Goal: Find specific page/section: Find specific page/section

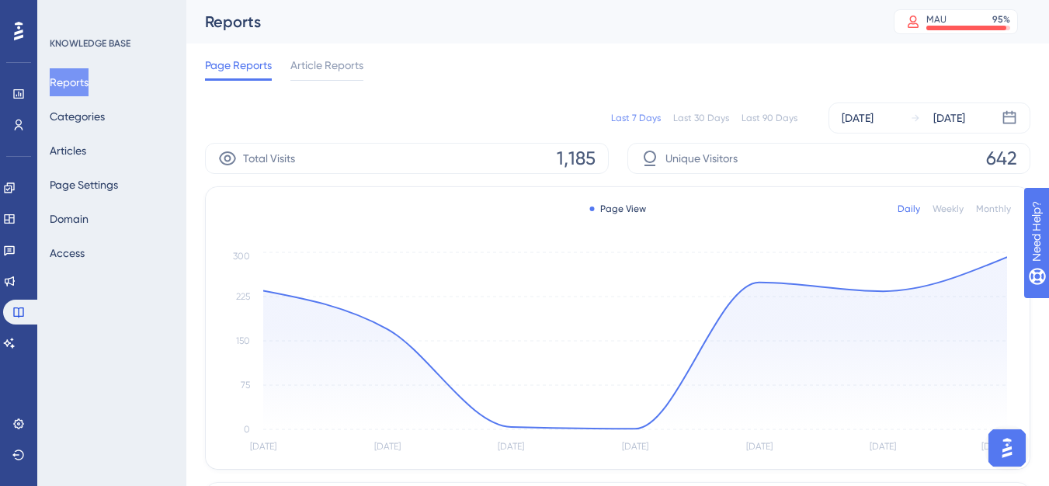
click at [767, 112] on div "Last 90 Days" at bounding box center [769, 118] width 56 height 12
click at [87, 76] on button "Reports" at bounding box center [69, 82] width 39 height 28
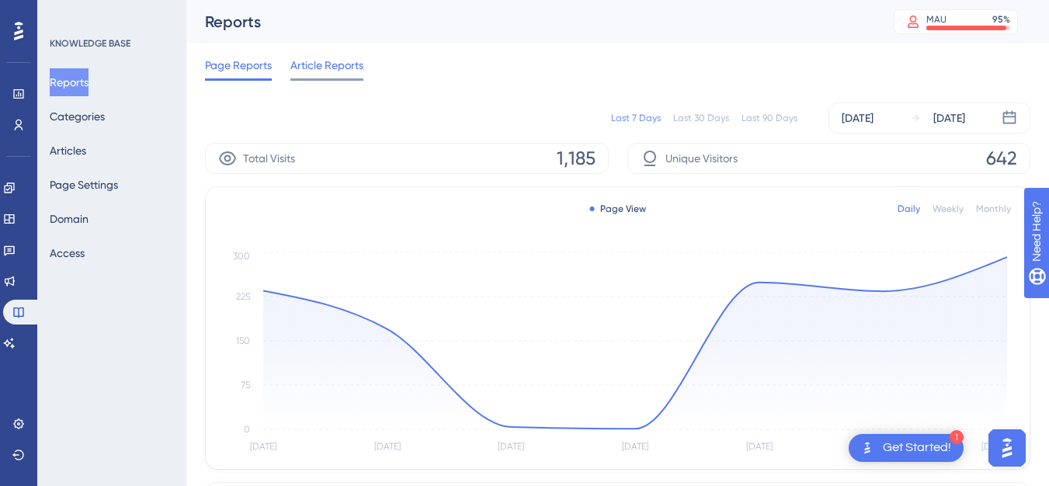
click at [330, 58] on span "Article Reports" at bounding box center [326, 65] width 73 height 19
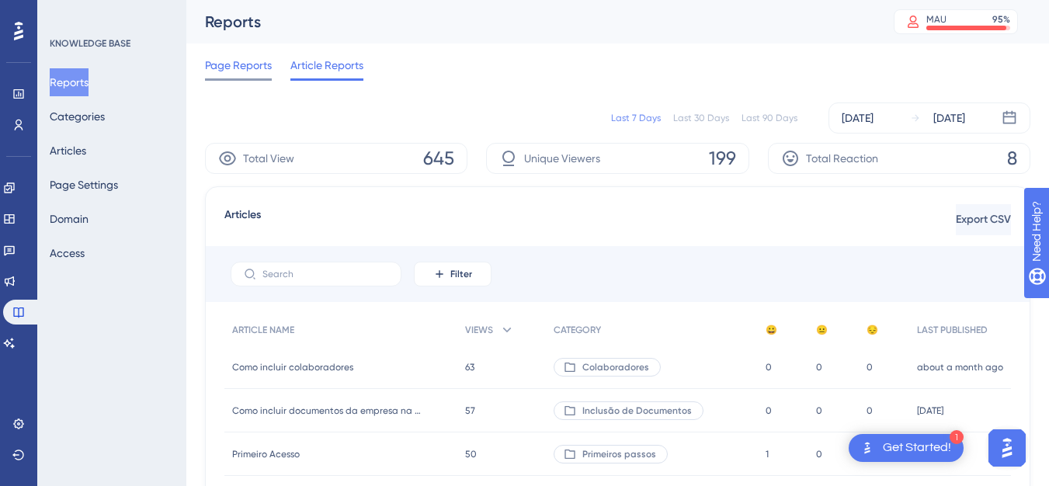
click at [239, 60] on span "Page Reports" at bounding box center [238, 65] width 67 height 19
